Goal: Obtain resource: Obtain resource

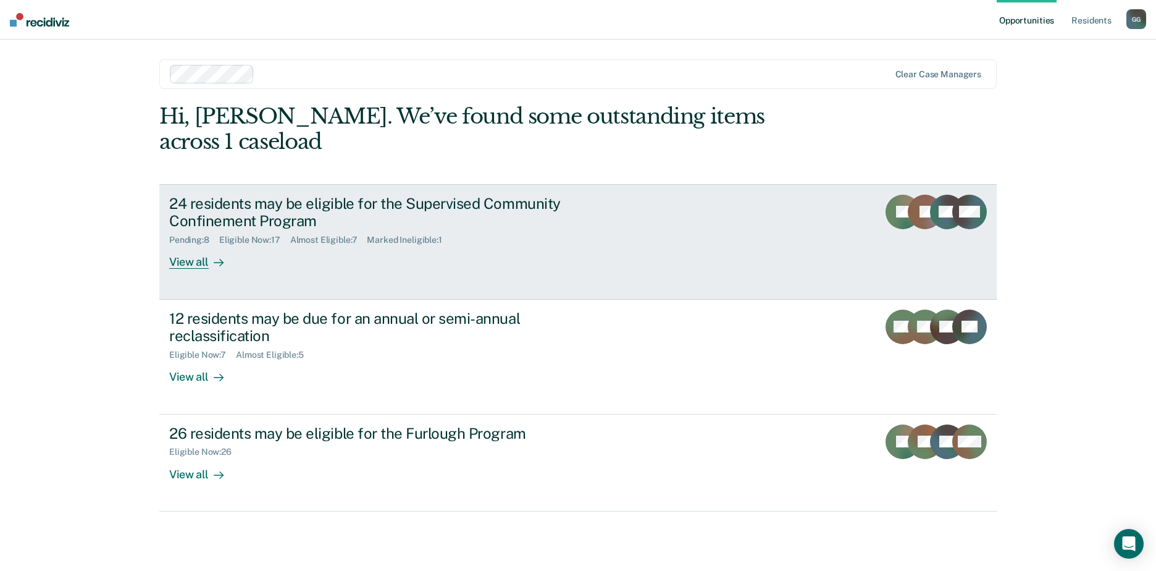
click at [413, 199] on div "24 residents may be eligible for the Supervised Community Confinement Program" at bounding box center [386, 213] width 434 height 36
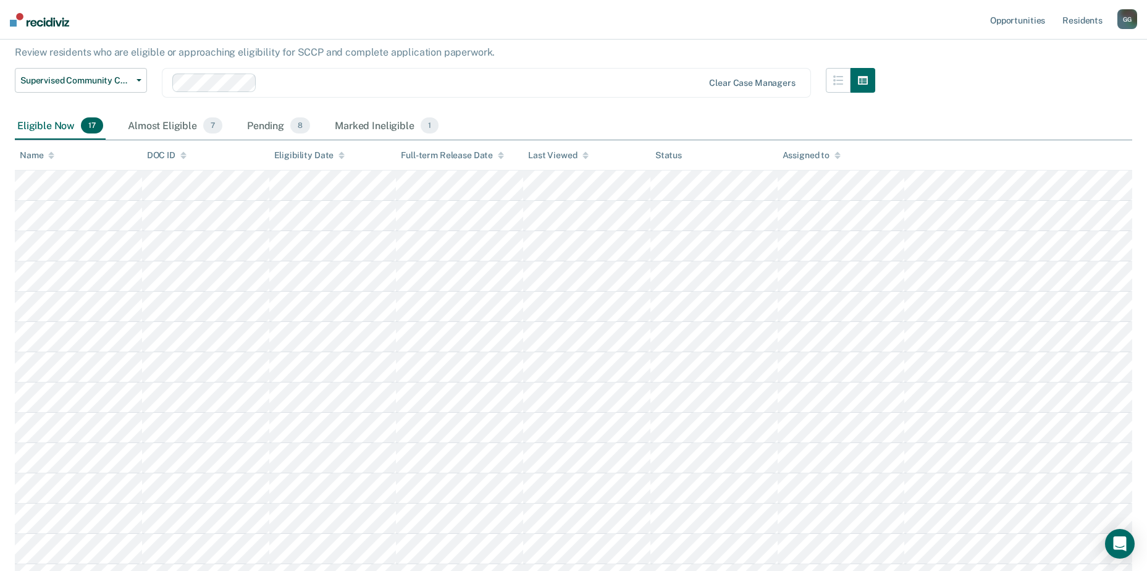
scroll to position [4, 0]
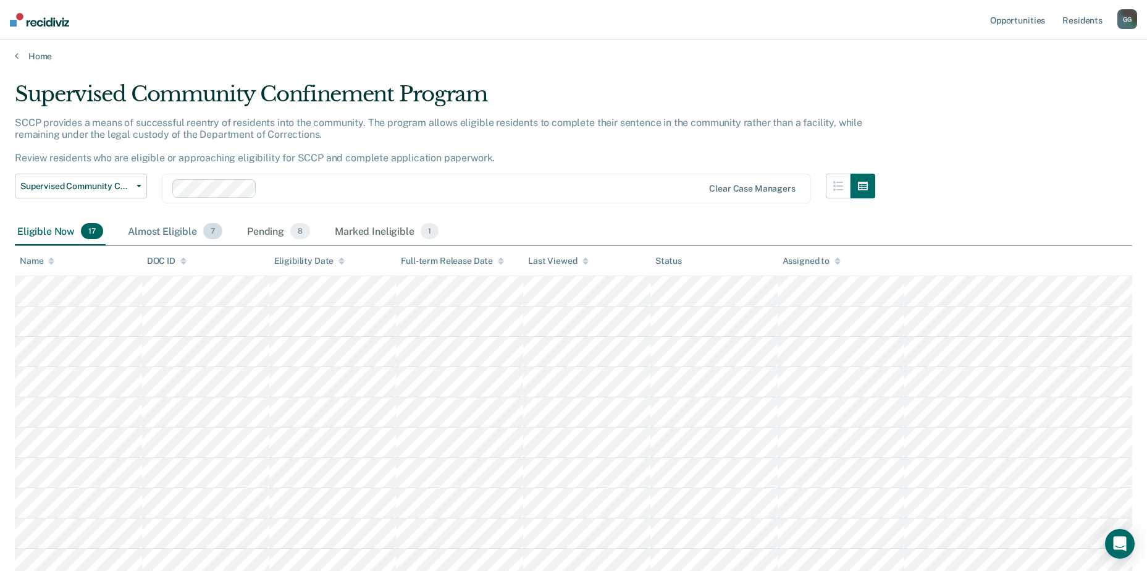
click at [159, 231] on div "Almost Eligible 7" at bounding box center [174, 231] width 99 height 27
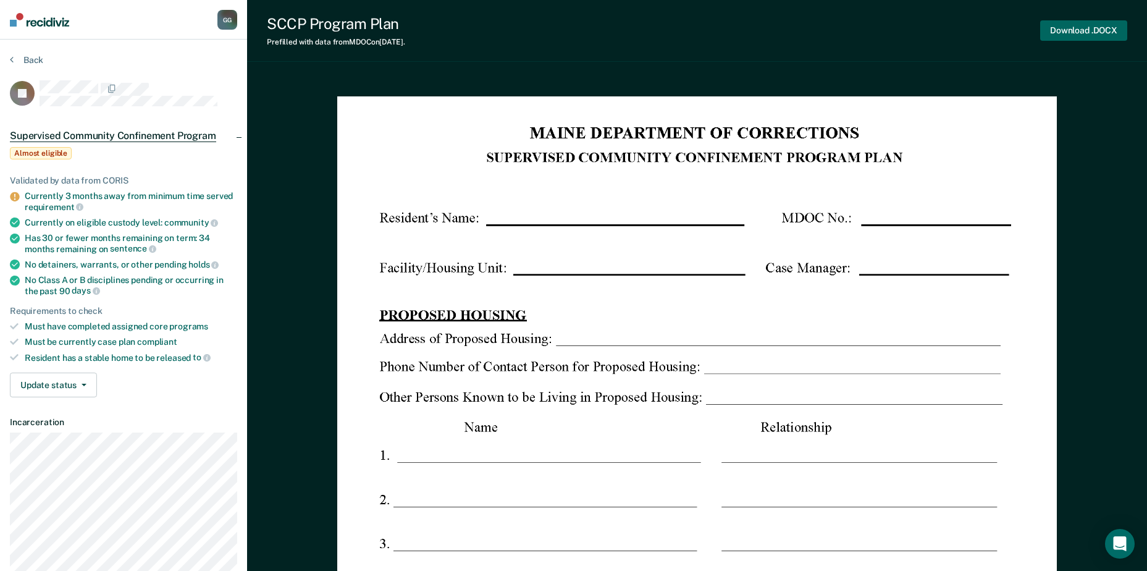
click at [1092, 32] on button "Download .DOCX" at bounding box center [1083, 30] width 87 height 20
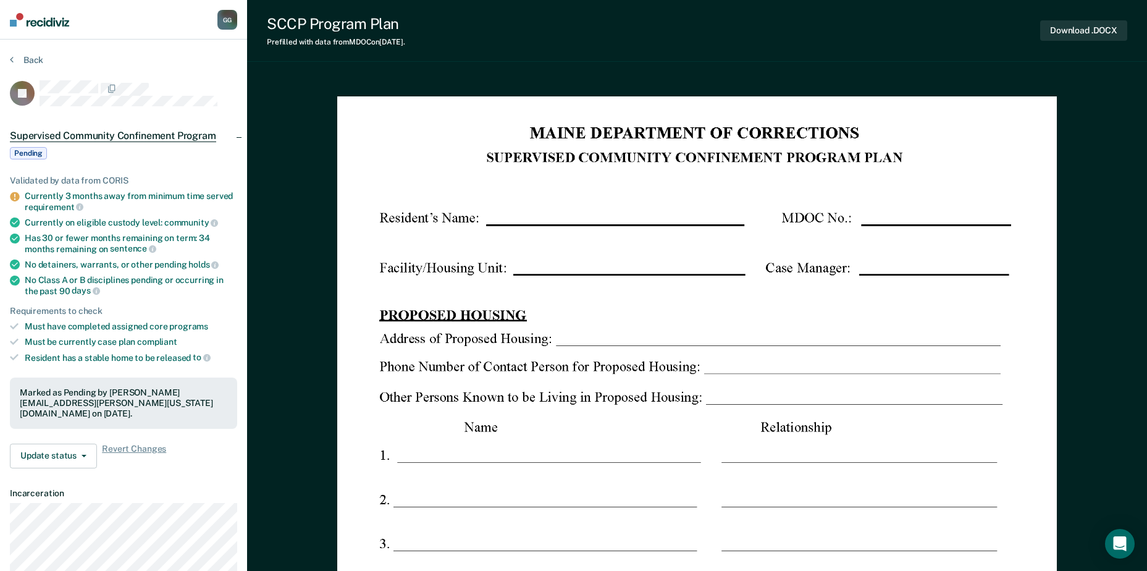
click at [40, 21] on img at bounding box center [39, 20] width 59 height 14
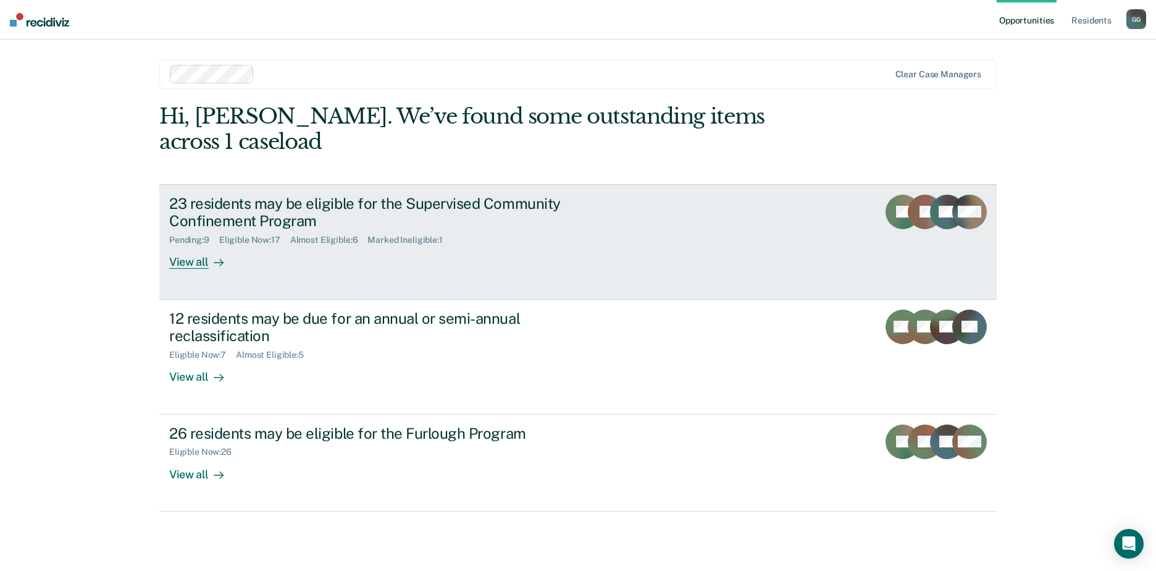
click at [222, 199] on div "23 residents may be eligible for the Supervised Community Confinement Program" at bounding box center [386, 213] width 434 height 36
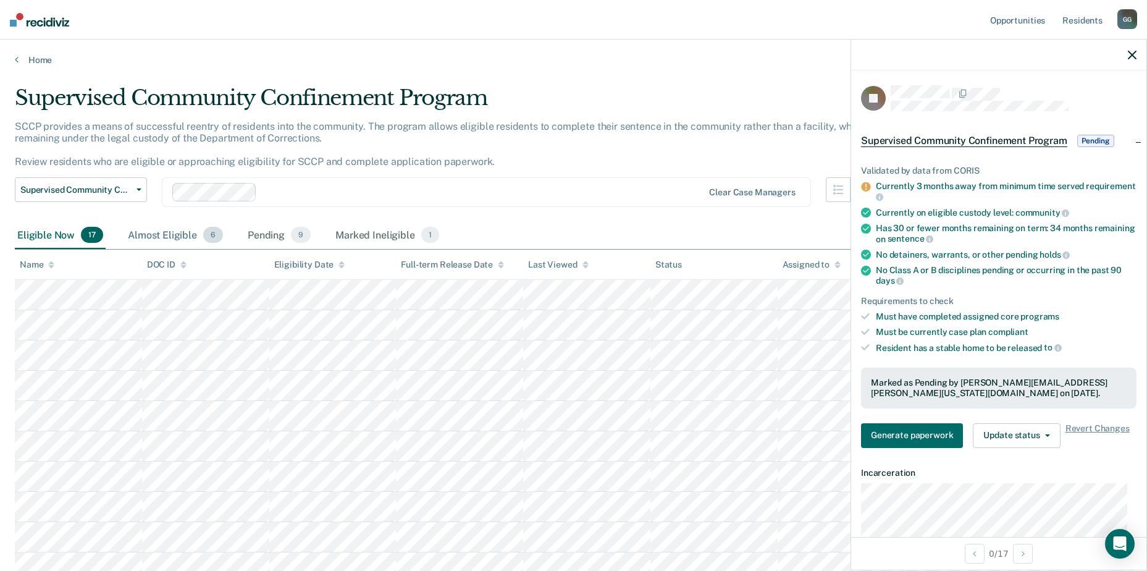
click at [167, 237] on div "Almost Eligible 6" at bounding box center [175, 235] width 100 height 27
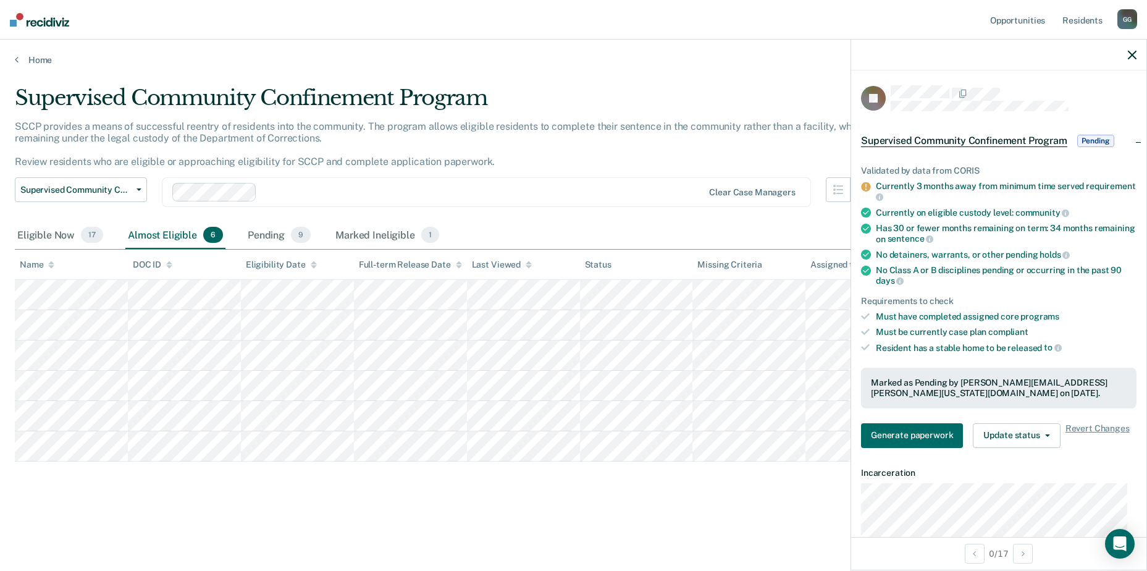
click at [1135, 53] on icon "button" at bounding box center [1132, 55] width 9 height 9
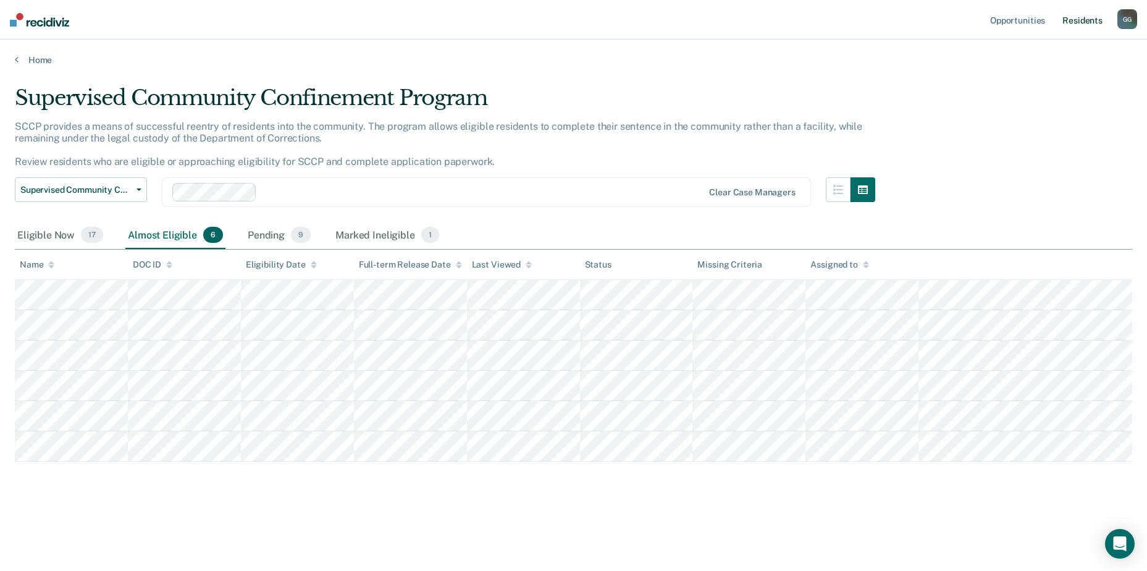
click at [1083, 19] on link "Resident s" at bounding box center [1082, 20] width 45 height 40
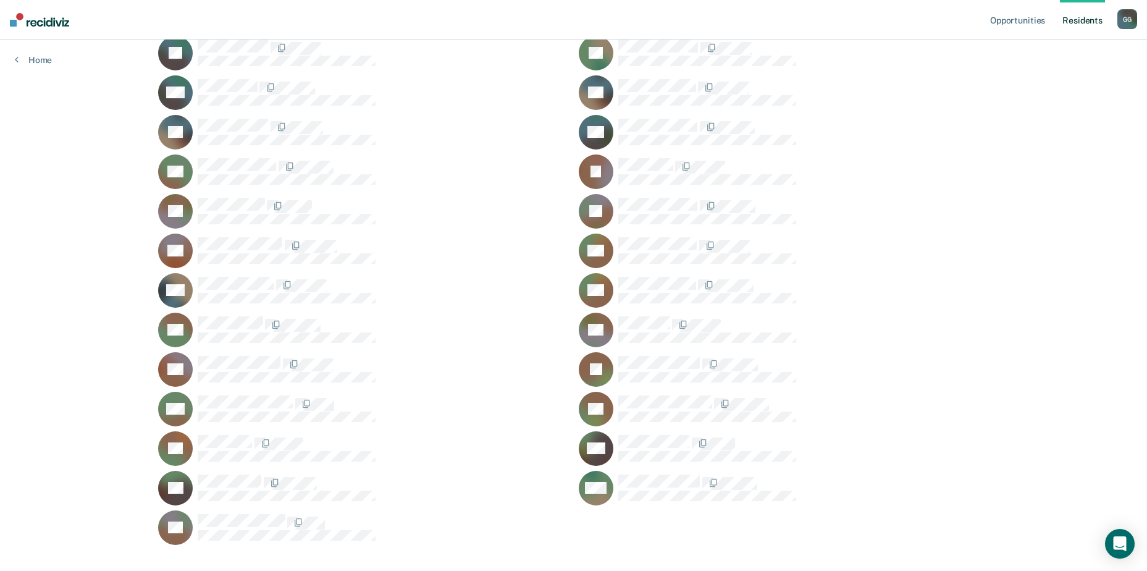
scroll to position [568, 0]
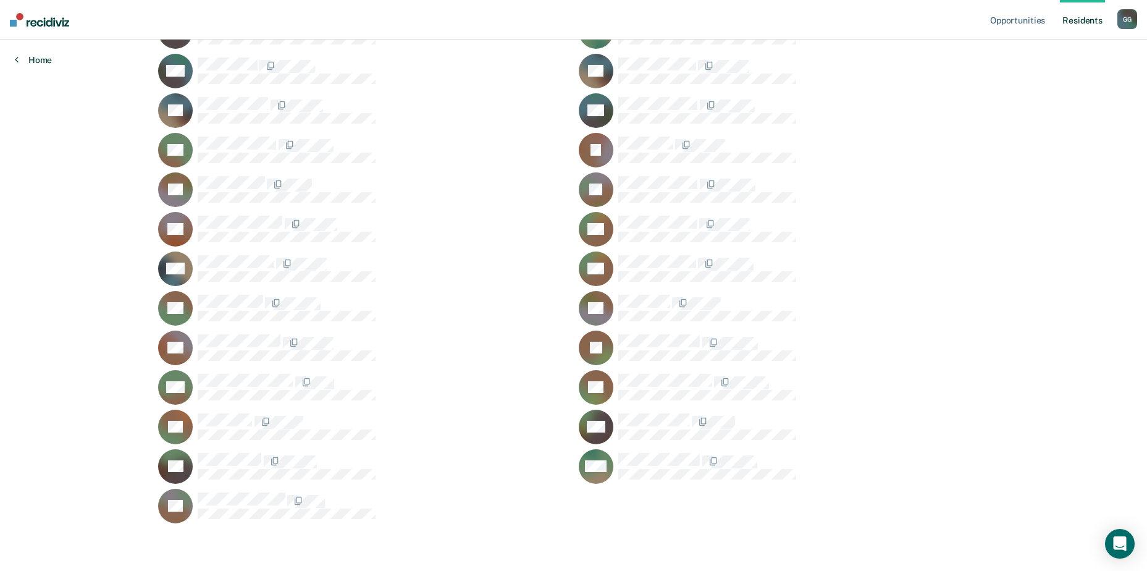
click at [48, 61] on link "Home" at bounding box center [33, 59] width 37 height 11
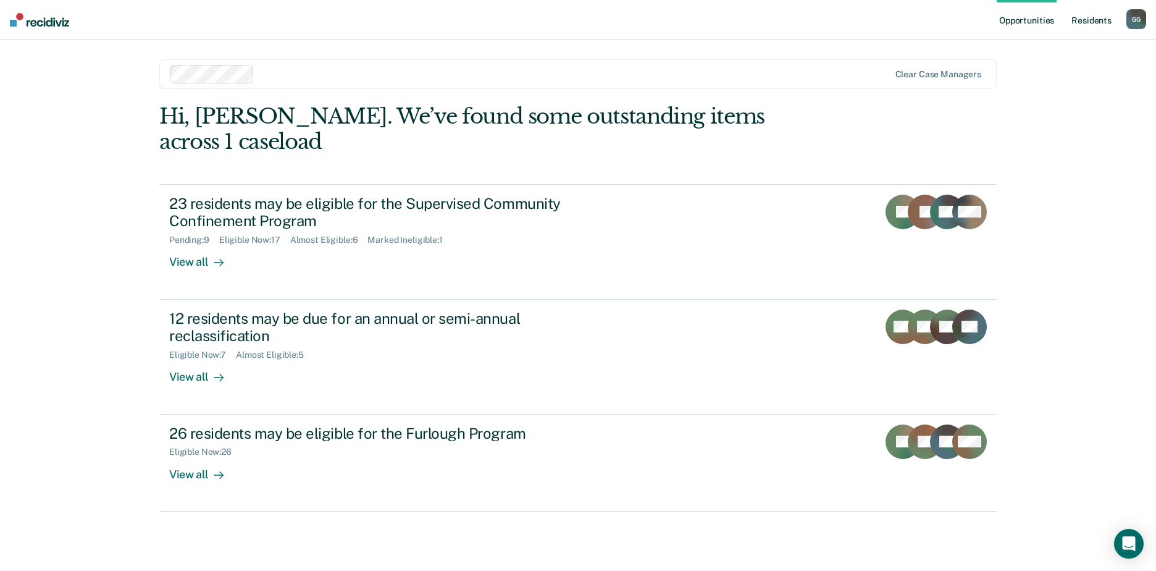
click at [1101, 19] on link "Resident s" at bounding box center [1091, 20] width 45 height 40
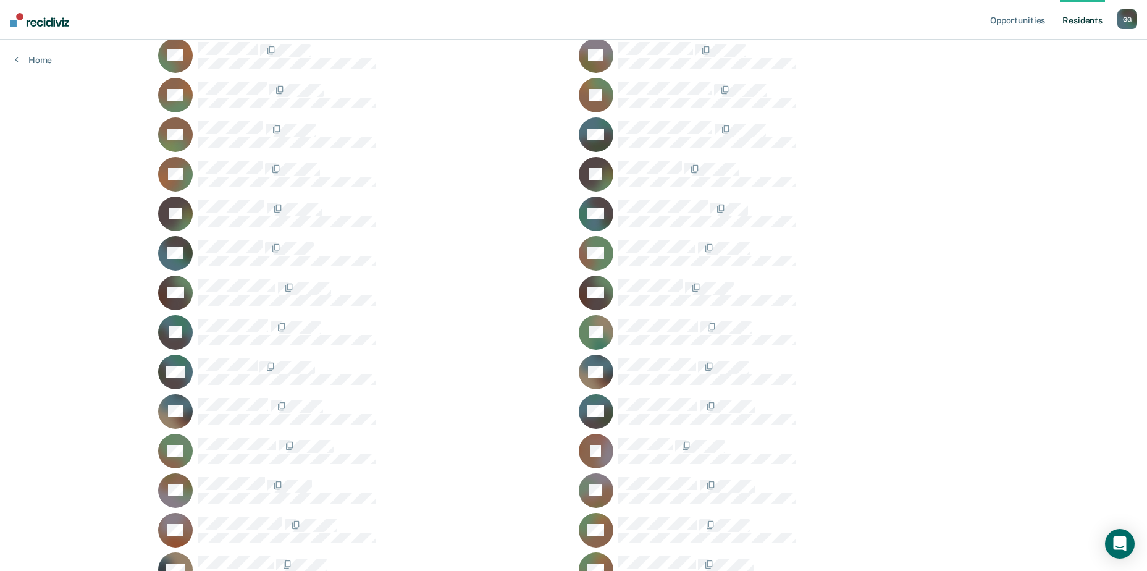
scroll to position [309, 0]
